Goal: Navigation & Orientation: Find specific page/section

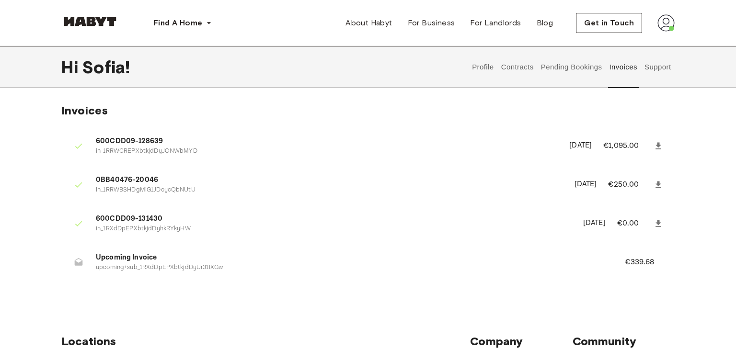
click at [485, 68] on button "Profile" at bounding box center [483, 67] width 24 height 42
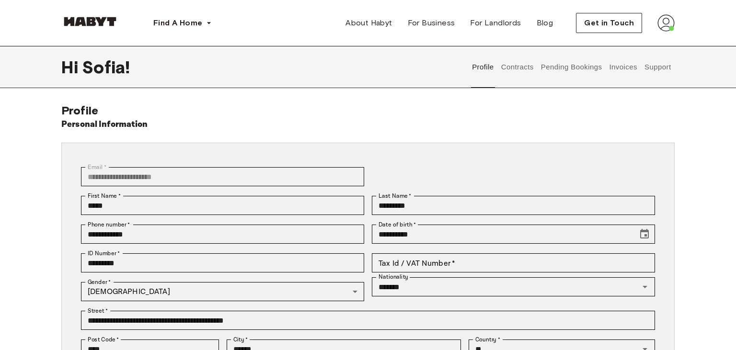
click at [523, 69] on button "Contracts" at bounding box center [517, 67] width 35 height 42
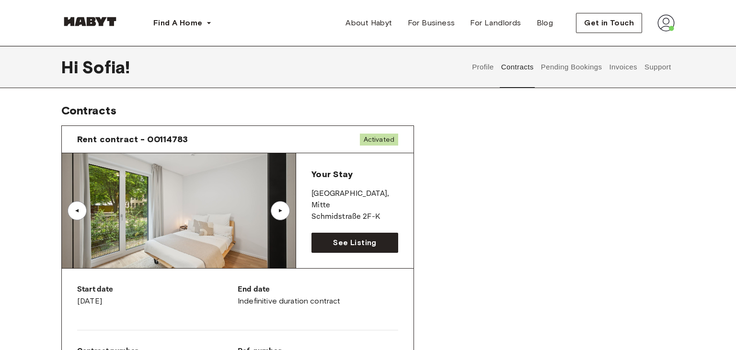
click at [558, 67] on button "Pending Bookings" at bounding box center [571, 67] width 64 height 42
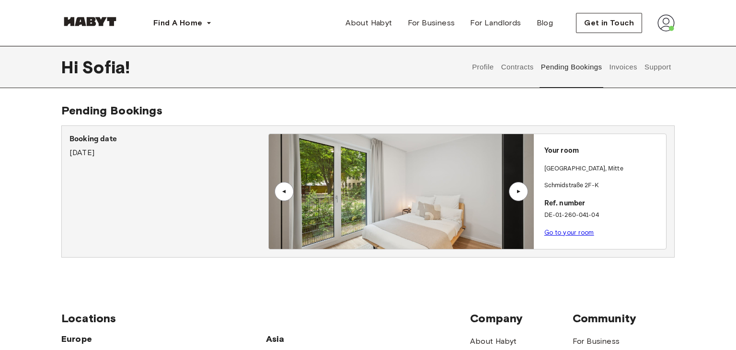
click at [618, 66] on button "Invoices" at bounding box center [623, 67] width 30 height 42
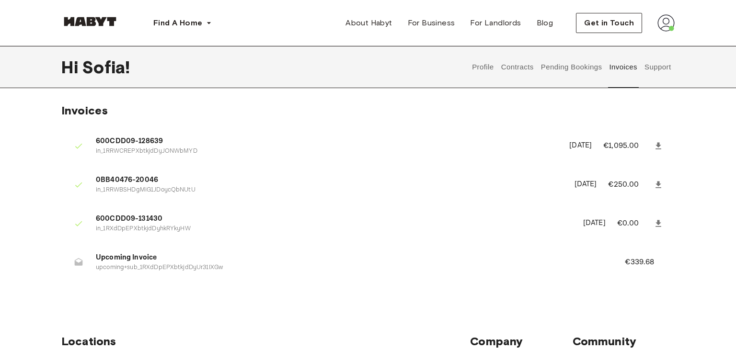
click at [660, 67] on button "Support" at bounding box center [657, 67] width 29 height 42
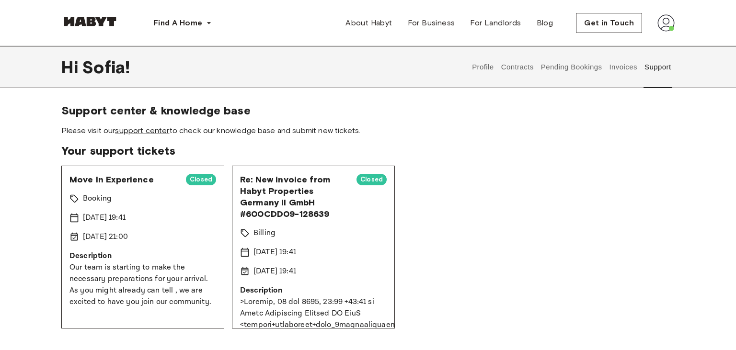
click at [147, 131] on link "support center" at bounding box center [142, 130] width 54 height 9
